Goal: Information Seeking & Learning: Learn about a topic

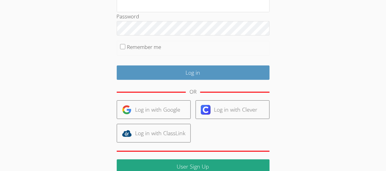
scroll to position [95, 0]
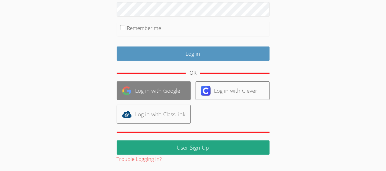
click at [179, 93] on link "Log in with Google" at bounding box center [154, 90] width 74 height 19
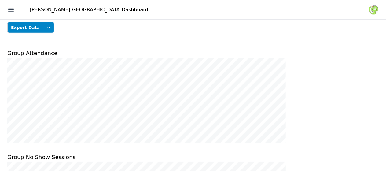
scroll to position [157, 0]
click at [0, 0] on link "Students" at bounding box center [0, 0] width 0 height 0
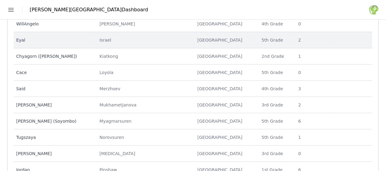
scroll to position [112, 0]
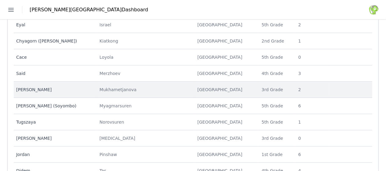
click at [170, 93] on td "Last Name Mukhametjanova" at bounding box center [145, 90] width 98 height 16
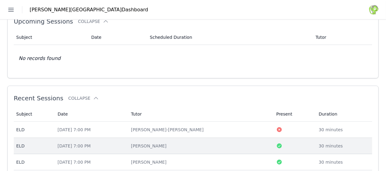
scroll to position [242, 0]
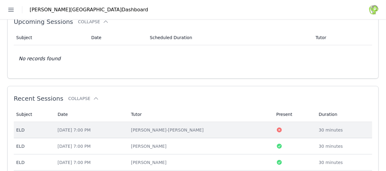
click at [123, 127] on div "Thu Mar 13, 2025 7:00 PM" at bounding box center [90, 130] width 66 height 6
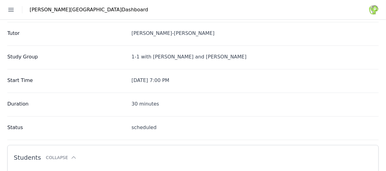
scroll to position [187, 0]
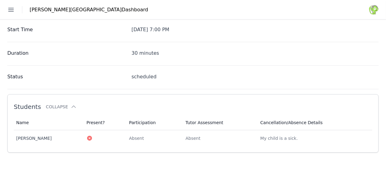
click at [0, 0] on link "Sessions" at bounding box center [0, 0] width 0 height 0
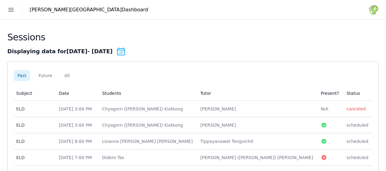
click at [0, 0] on link "Schools" at bounding box center [0, 0] width 0 height 0
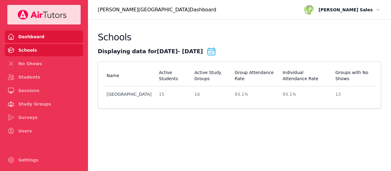
click at [31, 38] on link "Dashboard" at bounding box center [44, 37] width 78 height 12
